Goal: Information Seeking & Learning: Learn about a topic

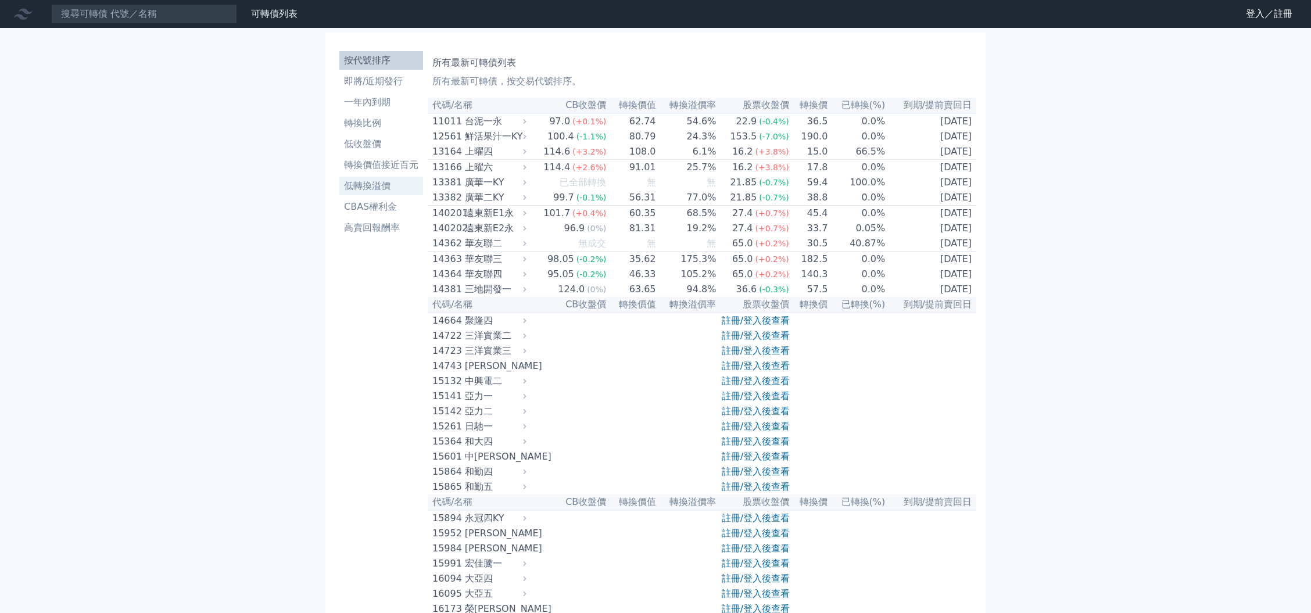
click at [381, 179] on li "低轉換溢價" at bounding box center [381, 186] width 84 height 14
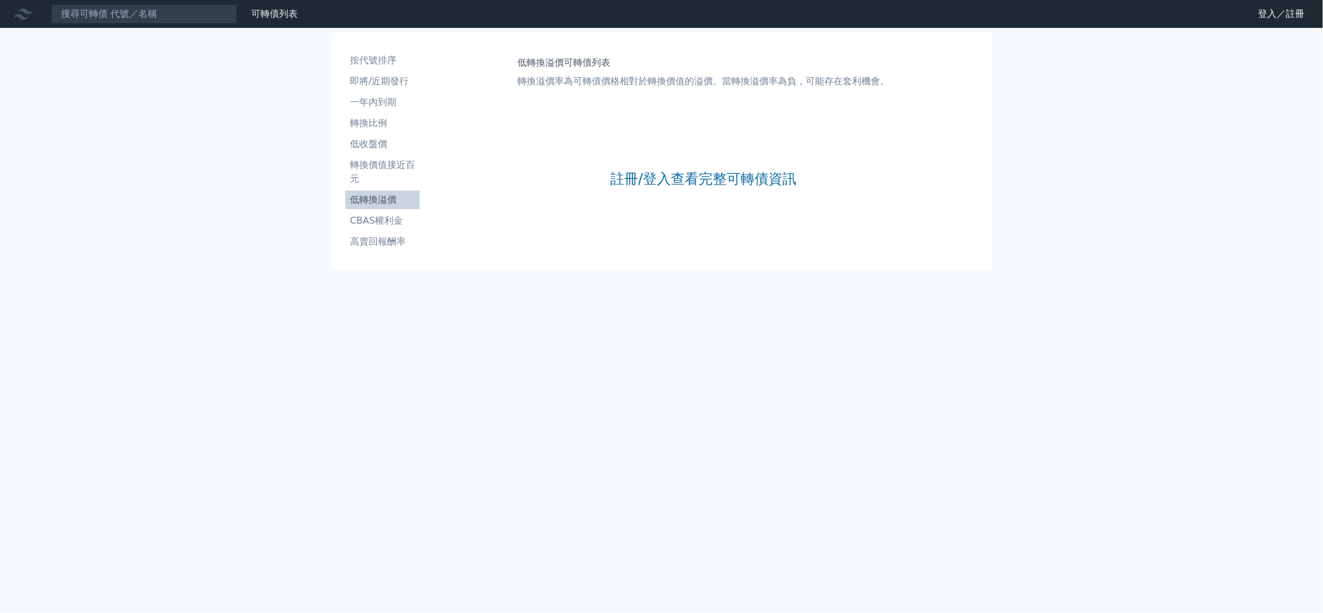
click at [692, 156] on div "註冊/登入查看完整可轉債資訊" at bounding box center [703, 178] width 186 height 153
click at [685, 180] on link "註冊/登入查看完整可轉債資訊" at bounding box center [703, 179] width 186 height 19
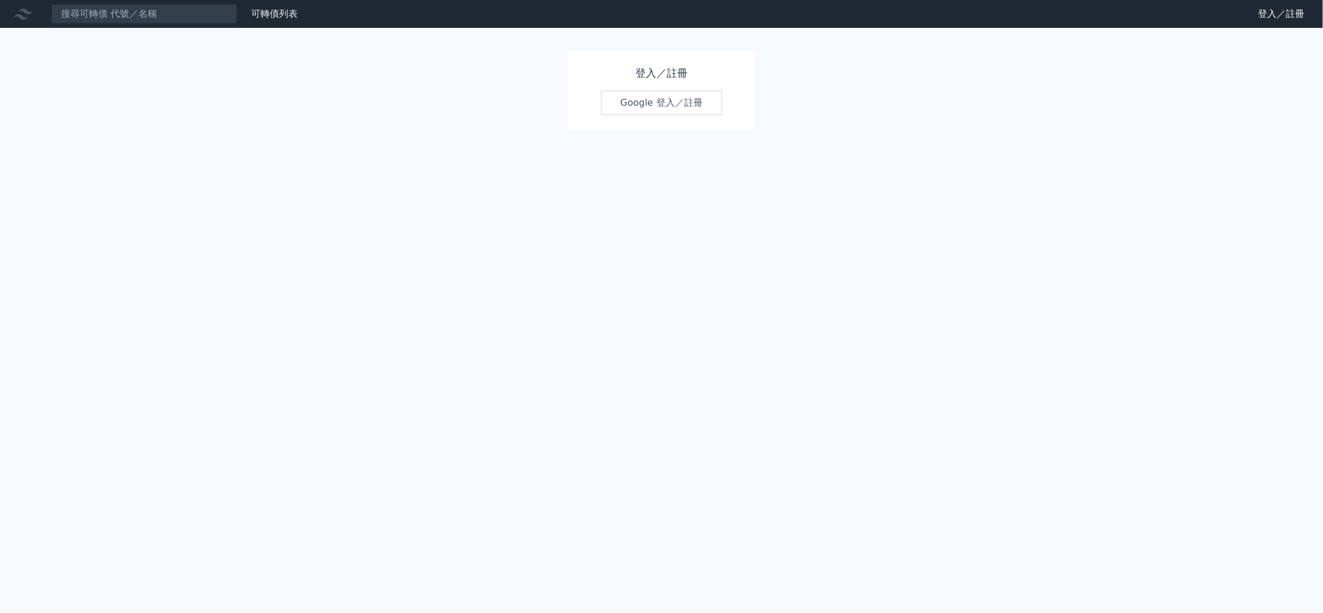
click at [645, 106] on link "Google 登入／註冊" at bounding box center [661, 103] width 121 height 24
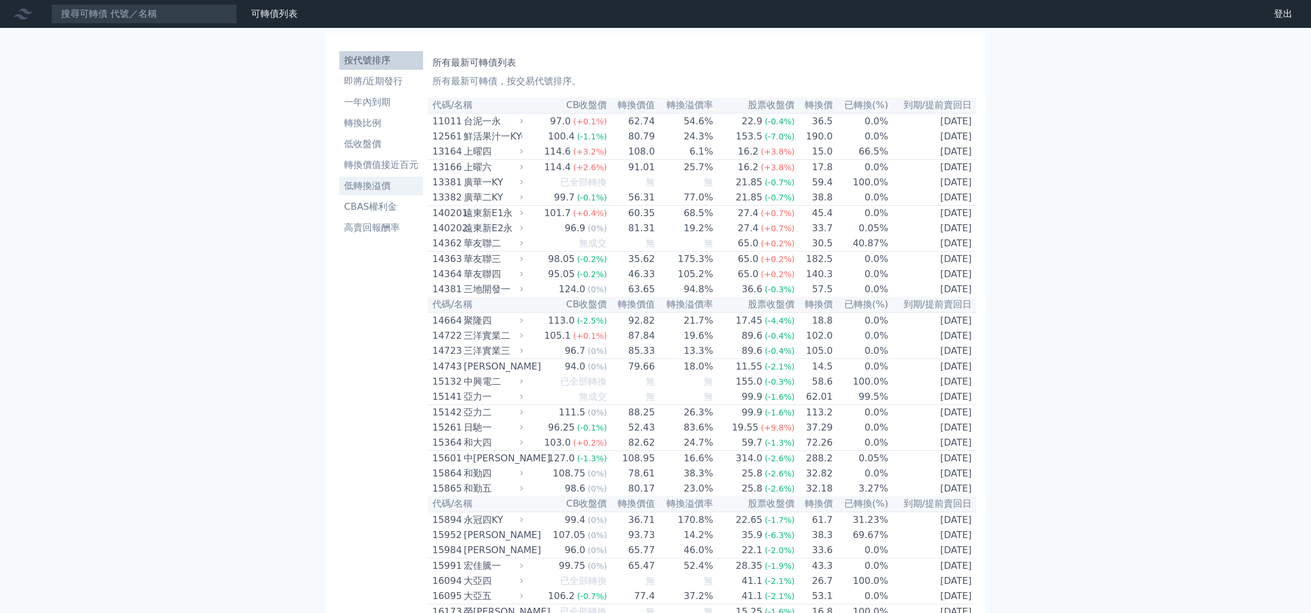
click at [383, 181] on li "低轉換溢價" at bounding box center [381, 186] width 84 height 14
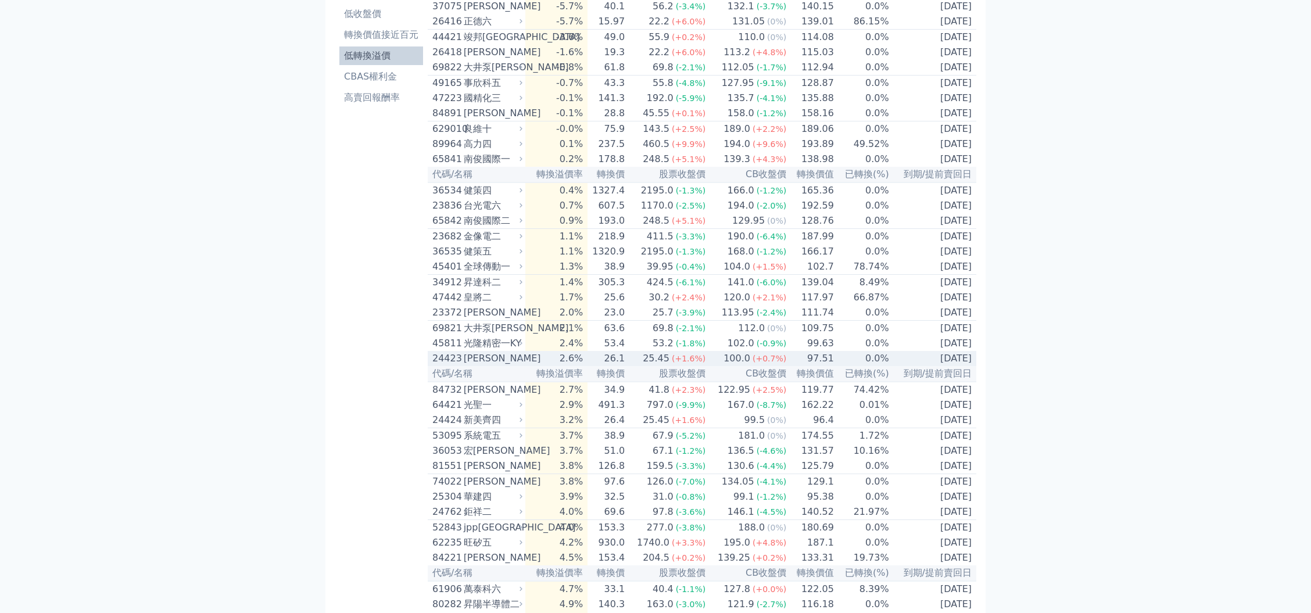
scroll to position [155, 0]
